Goal: Information Seeking & Learning: Learn about a topic

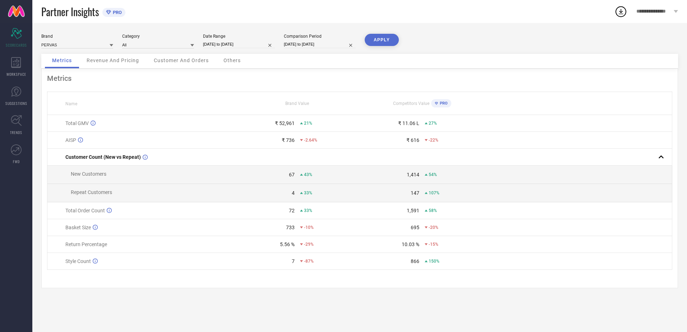
click at [668, 10] on span "**********" at bounding box center [654, 12] width 36 height 6
click at [639, 32] on span "**********" at bounding box center [629, 30] width 71 height 7
click at [14, 64] on icon at bounding box center [16, 62] width 10 height 11
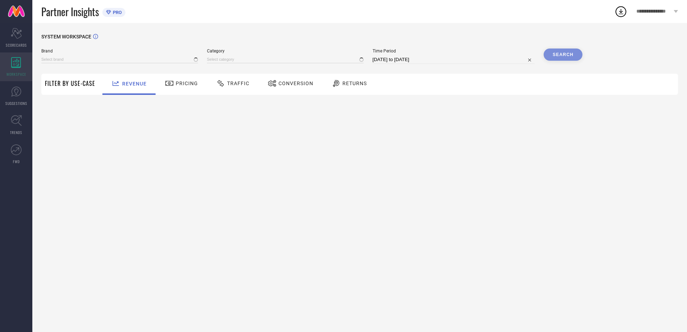
type input "PERVAS"
type input "All"
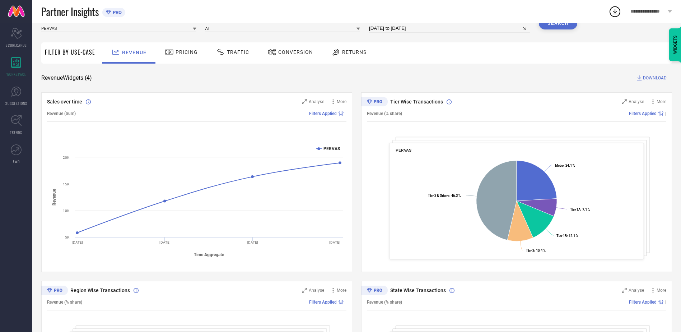
scroll to position [27, 0]
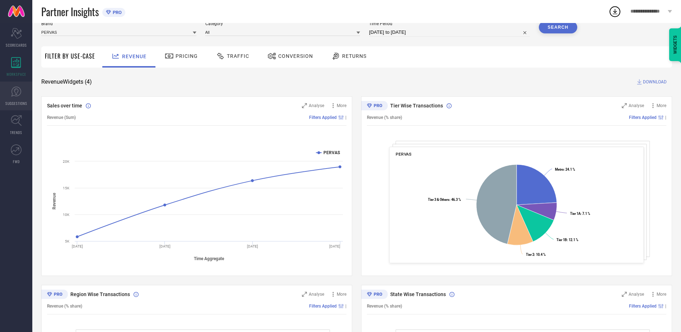
click at [17, 95] on icon at bounding box center [16, 91] width 11 height 11
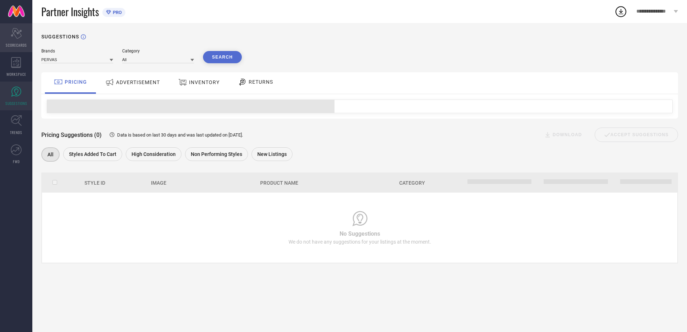
click at [13, 39] on div "Scorecard SCORECARDS" at bounding box center [16, 37] width 32 height 29
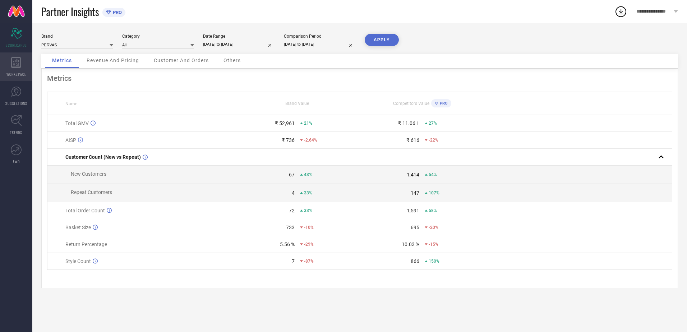
click at [15, 66] on icon at bounding box center [16, 62] width 10 height 11
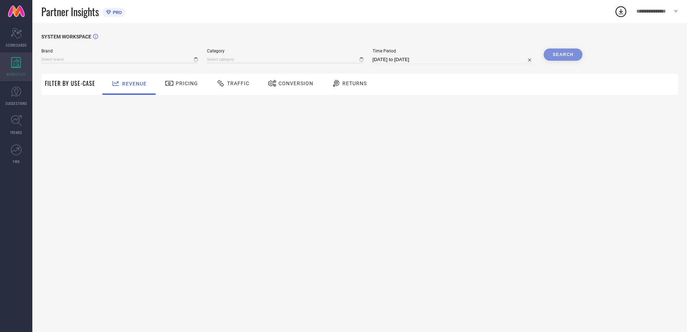
type input "PERVAS"
type input "All"
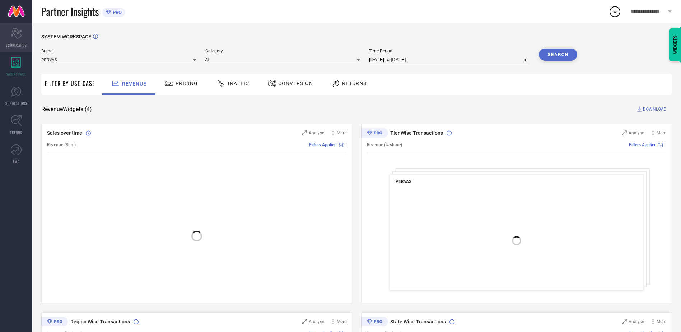
click at [21, 34] on icon "Scorecard" at bounding box center [16, 33] width 11 height 11
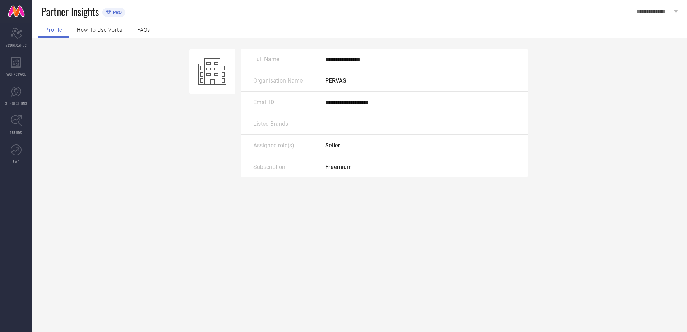
click at [359, 151] on div "Assigned role(s) Seller" at bounding box center [384, 146] width 287 height 22
click at [333, 104] on span "**********" at bounding box center [347, 102] width 44 height 5
click at [105, 22] on div "Partner Insights PRO" at bounding box center [334, 11] width 586 height 23
click at [108, 34] on div "How to use Vorta" at bounding box center [100, 30] width 60 height 14
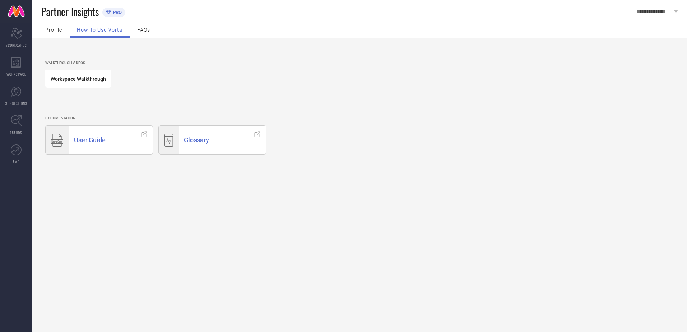
click at [139, 31] on span "FAQs" at bounding box center [143, 30] width 13 height 6
